Goal: Task Accomplishment & Management: Complete application form

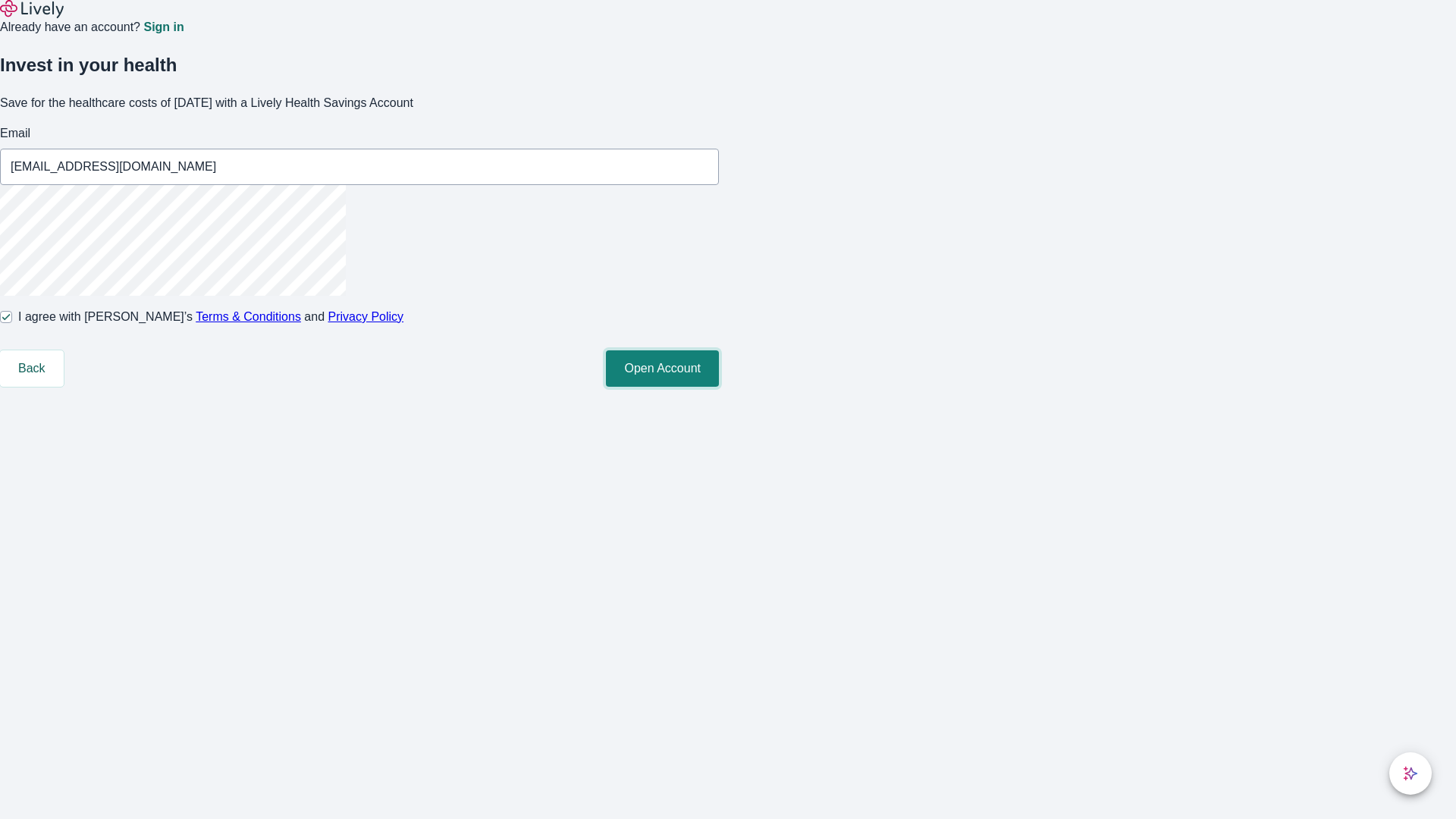
click at [719, 386] on button "Open Account" at bounding box center [662, 368] width 113 height 36
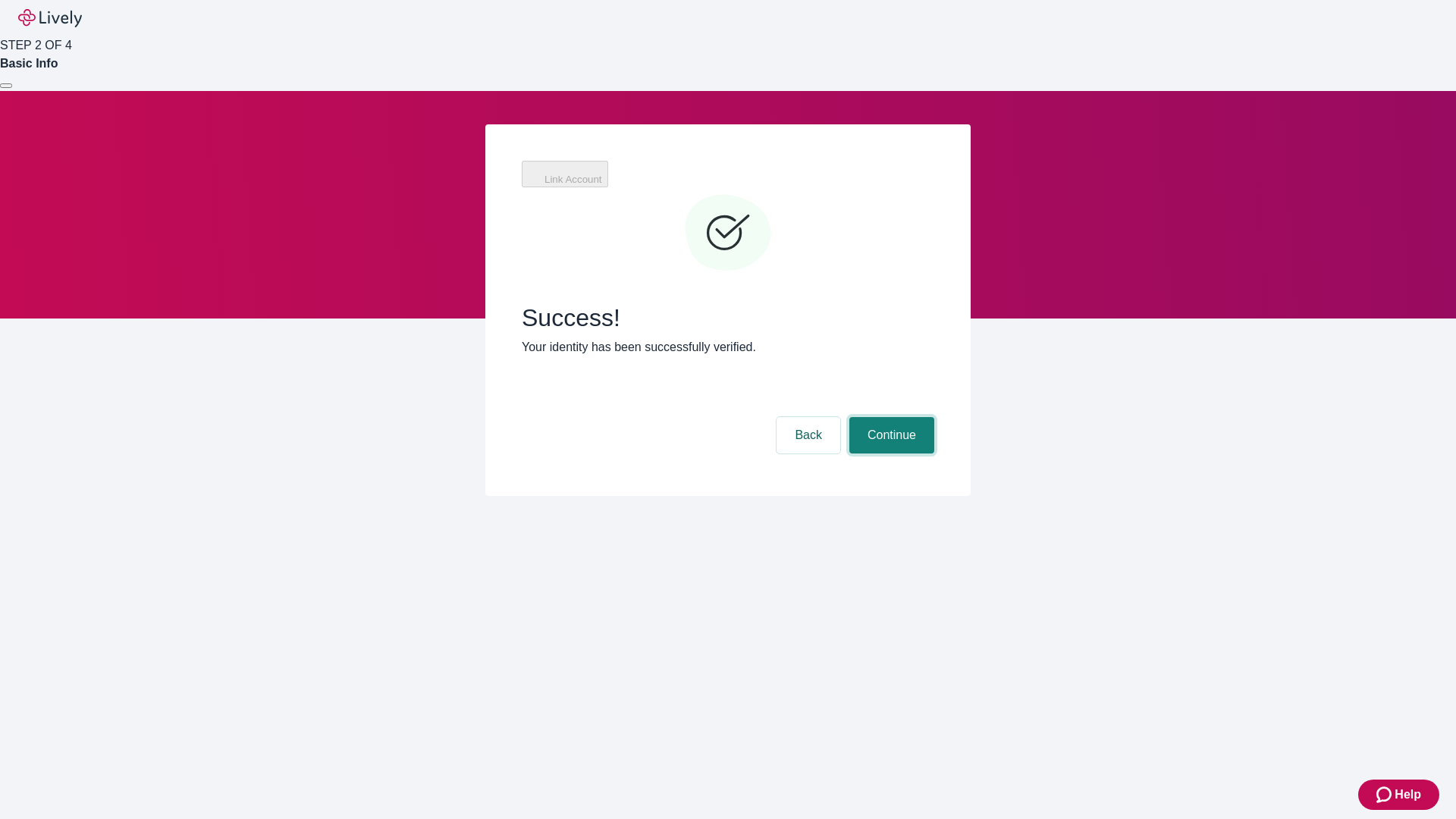
click at [890, 417] on button "Continue" at bounding box center [891, 435] width 85 height 36
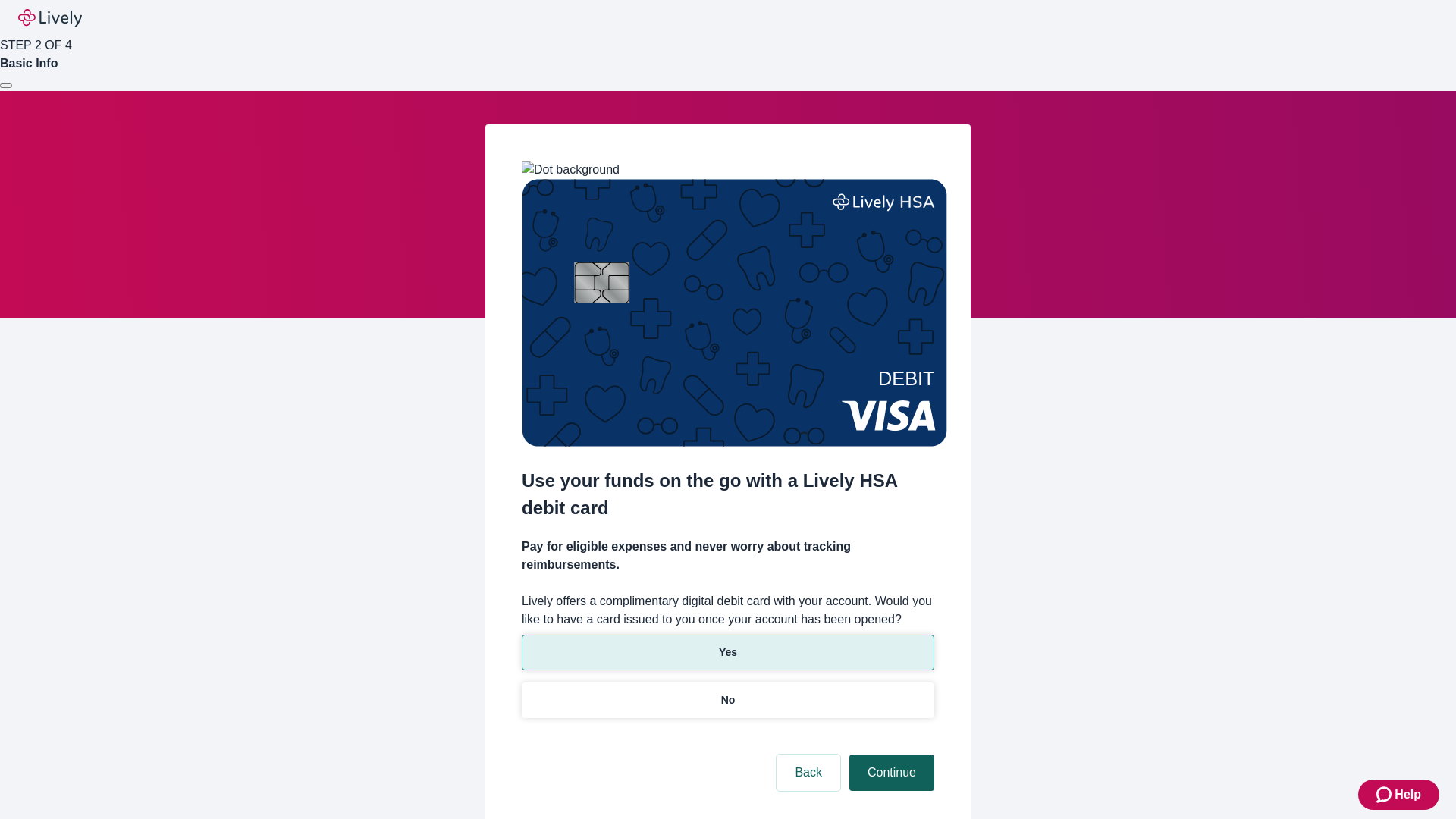
click at [728, 645] on p "Yes" at bounding box center [728, 653] width 18 height 16
click at [890, 754] on button "Continue" at bounding box center [891, 772] width 85 height 36
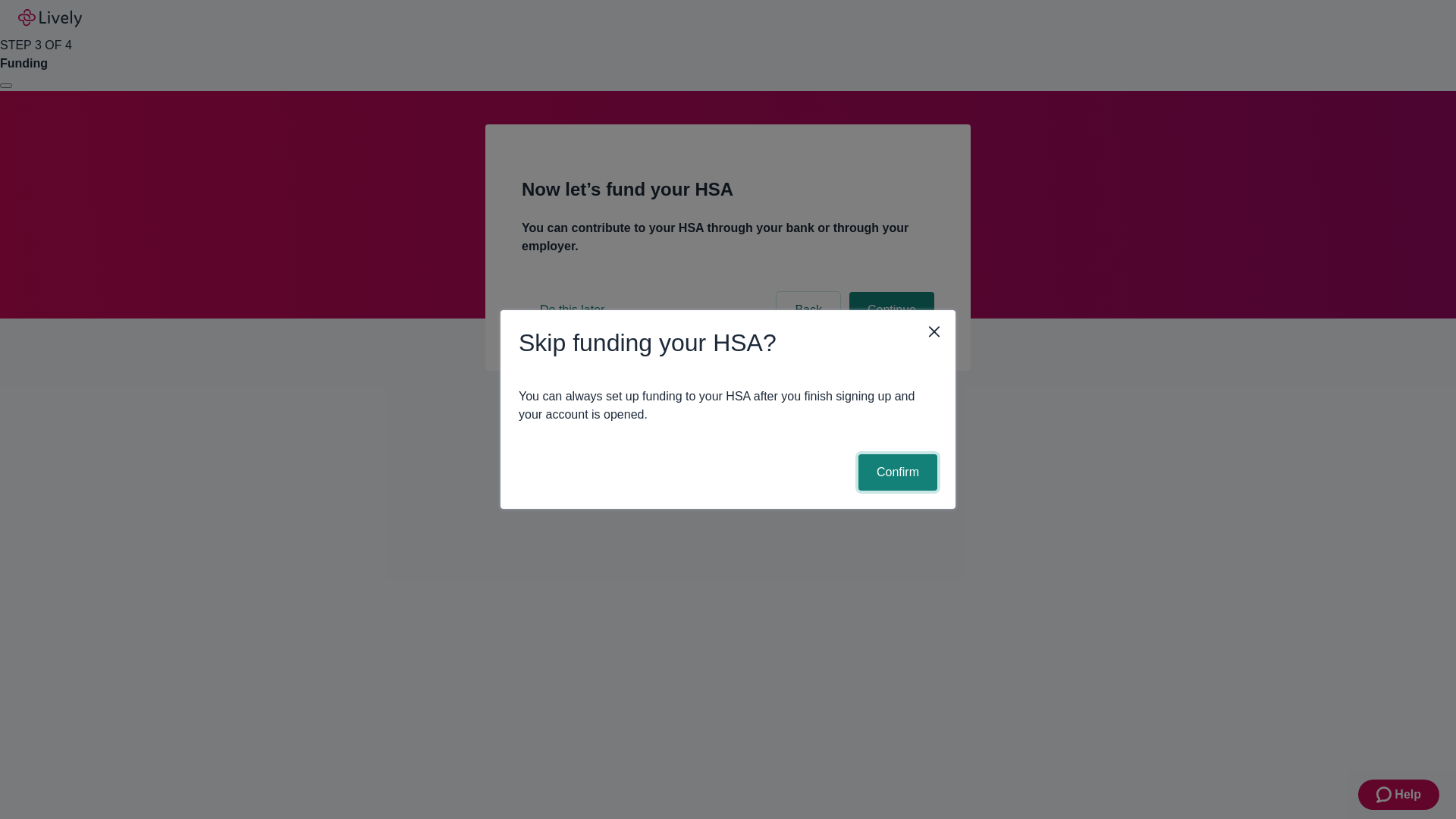
click at [895, 472] on button "Confirm" at bounding box center [898, 472] width 79 height 36
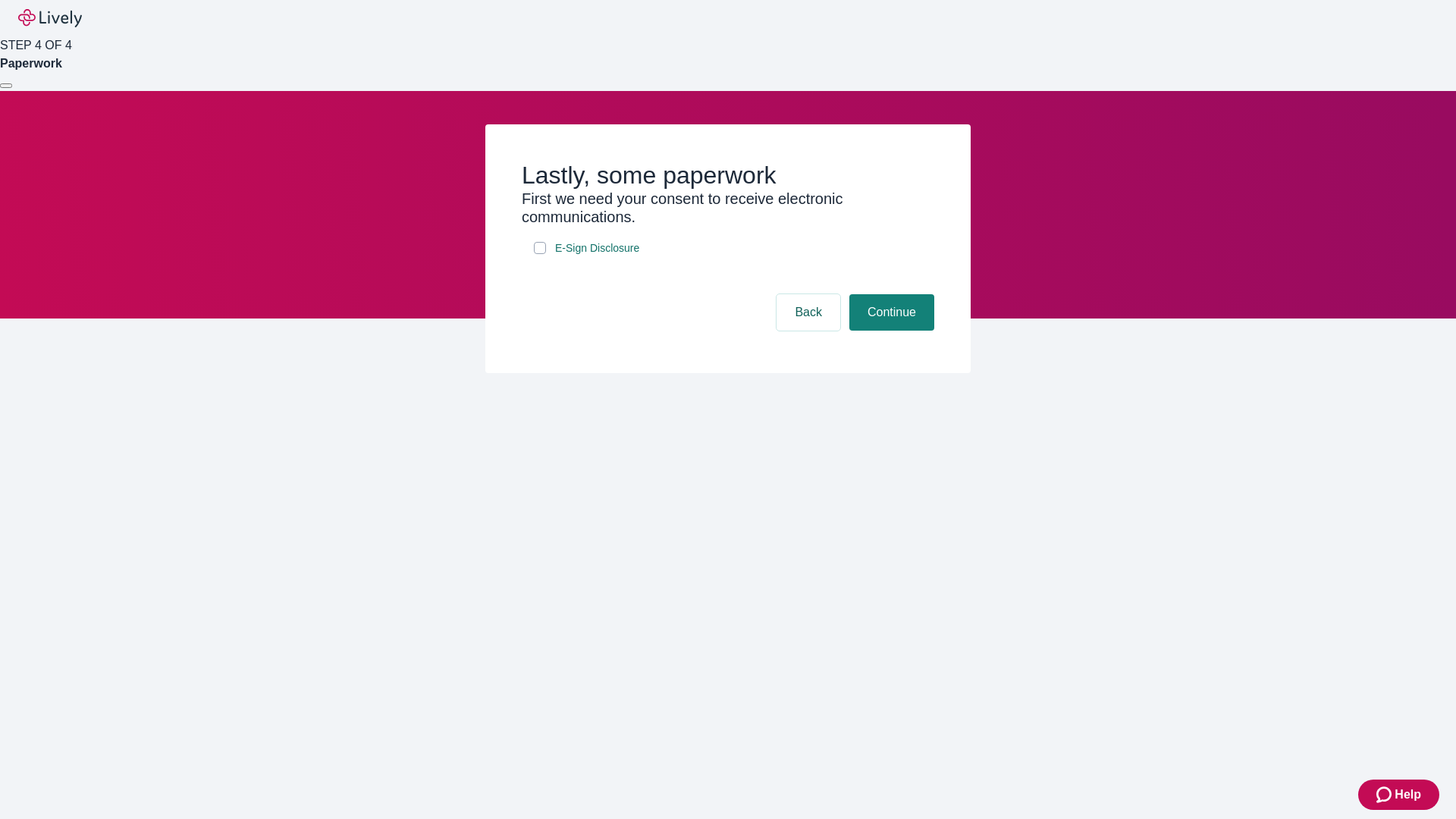
click at [540, 254] on input "E-Sign Disclosure" at bounding box center [540, 248] width 12 height 12
checkbox input "true"
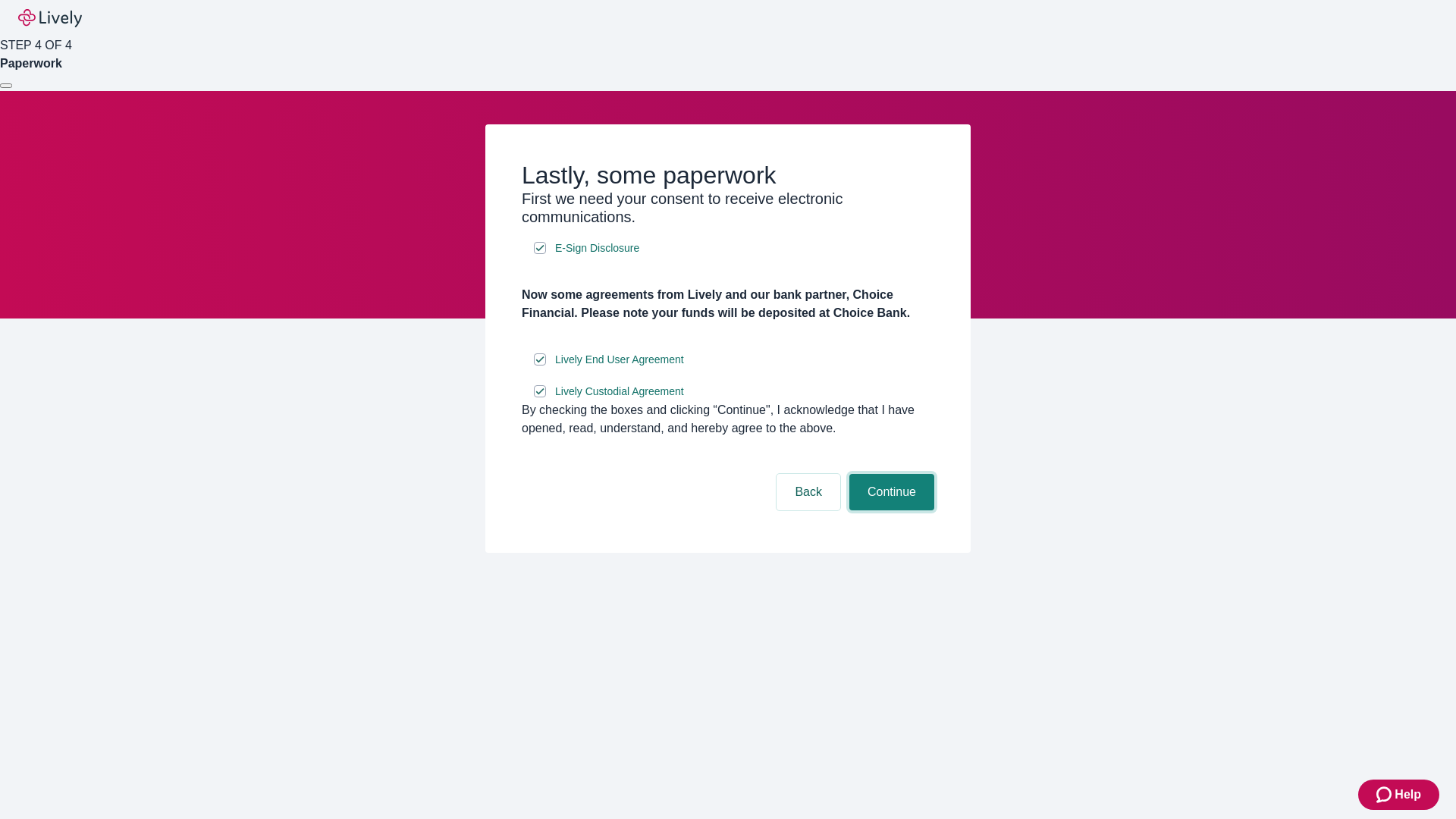
click at [890, 510] on button "Continue" at bounding box center [891, 492] width 85 height 36
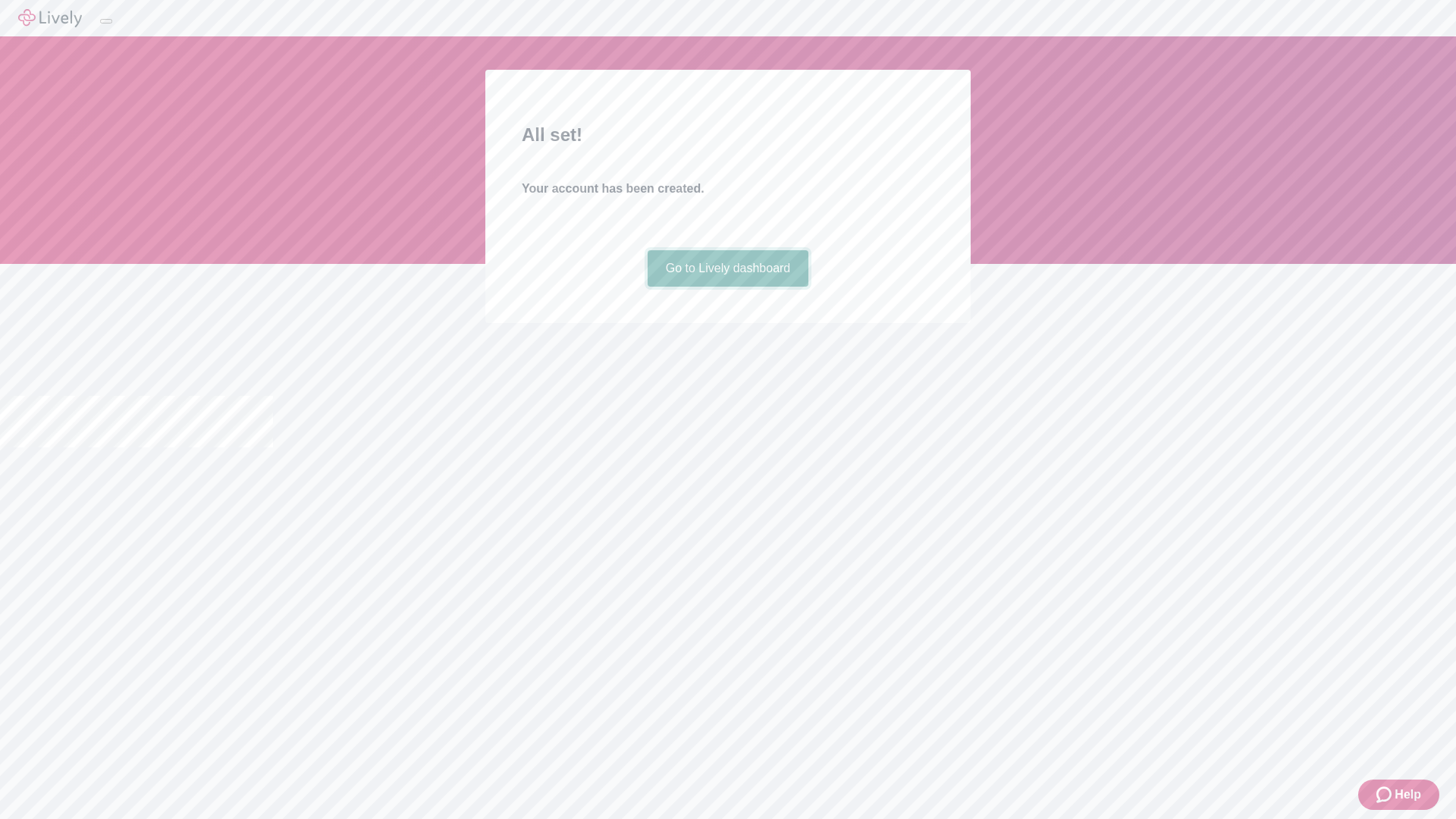
click at [728, 287] on link "Go to Lively dashboard" at bounding box center [728, 268] width 161 height 36
